Goal: Task Accomplishment & Management: Manage account settings

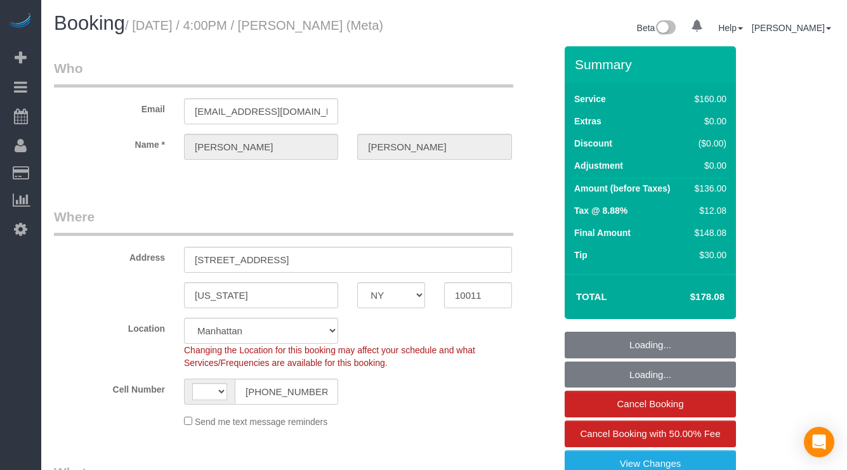
select select "NY"
select select "string:[GEOGRAPHIC_DATA]"
select select "string:stripe-pm_1OIdQF4VGloSiKo7VdHbKphS"
select select "object:892"
select select "spot1"
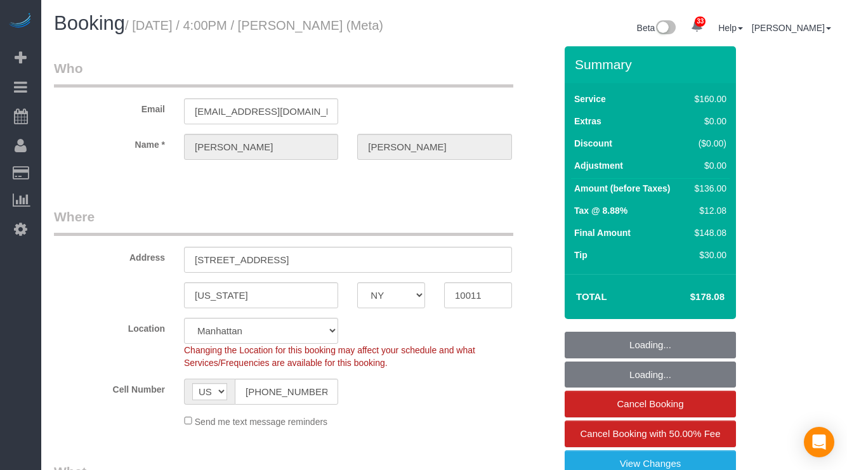
select select "number:89"
select select "number:90"
select select "number:15"
select select "number:7"
select select "object:1432"
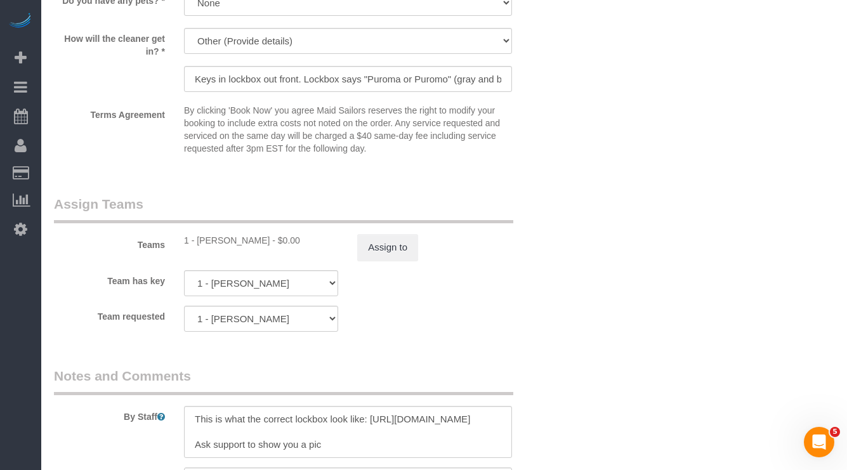
scroll to position [1199, 0]
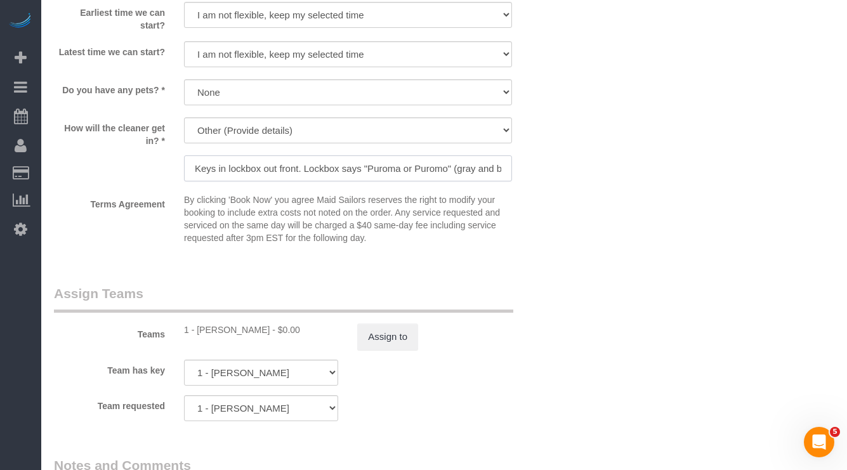
click at [390, 181] on input "Keys in lockbox out front. Lockbox says "Puroma or Puromo" (gray and black), co…" at bounding box center [348, 168] width 328 height 26
click at [419, 181] on input "Keys in lockbox out front. Lockbox says "Puroma or Puromo" (gray and black), co…" at bounding box center [348, 168] width 328 height 26
click at [458, 181] on input "Keys in lockbox out front. Lockbox says "Puroma or Puromo" (gray and black), co…" at bounding box center [348, 168] width 328 height 26
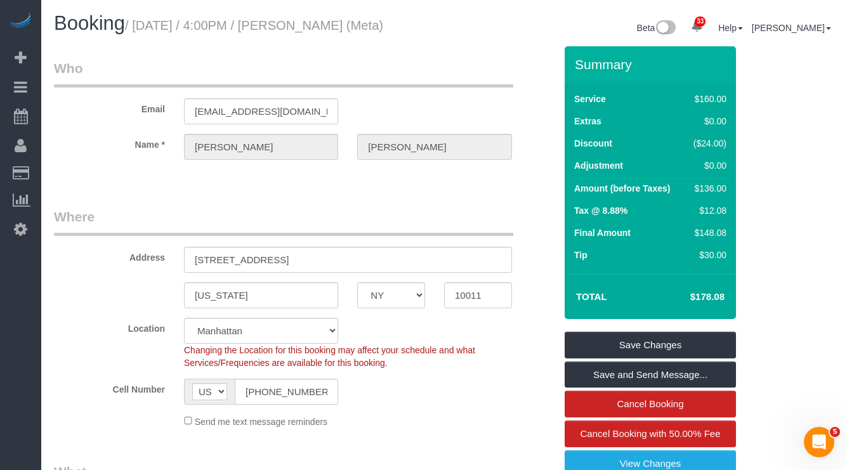
scroll to position [0, 0]
drag, startPoint x: 301, startPoint y: 29, endPoint x: 402, endPoint y: 29, distance: 101.5
click at [402, 29] on h1 "Booking / [DATE] / 4:00PM / [PERSON_NAME] (Meta)" at bounding box center [244, 24] width 381 height 22
copy small "[PERSON_NAME]"
click at [414, 40] on div "Booking / [DATE] / 4:00PM / [PERSON_NAME] (Meta)" at bounding box center [244, 26] width 400 height 27
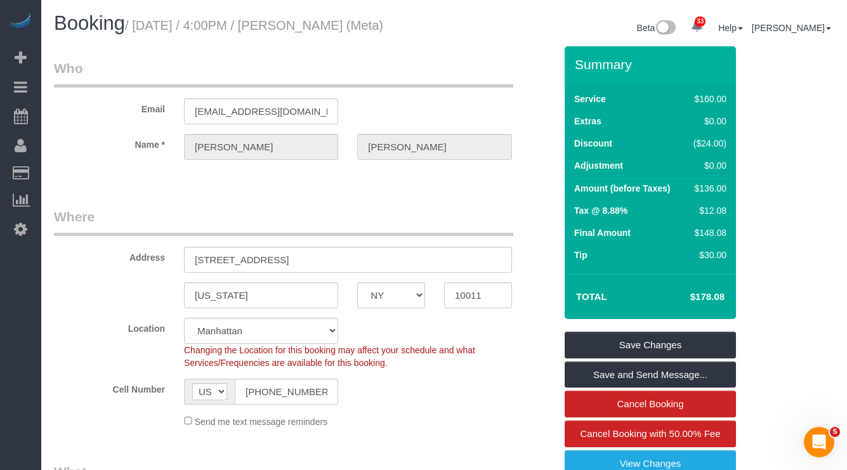
drag, startPoint x: 299, startPoint y: 27, endPoint x: 406, endPoint y: 25, distance: 106.6
click at [406, 25] on h1 "Booking / [DATE] / 4:00PM / [PERSON_NAME] (Meta)" at bounding box center [244, 24] width 381 height 22
copy small "[PERSON_NAME]"
